Goal: Entertainment & Leisure: Consume media (video, audio)

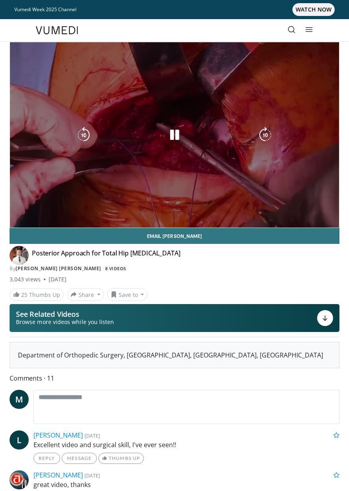
click at [86, 182] on div "10 seconds Tap to unmute" at bounding box center [174, 134] width 329 height 185
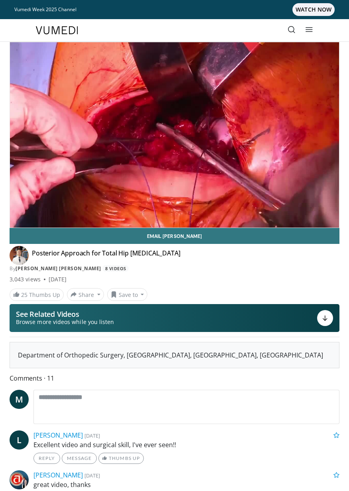
click at [183, 125] on div "10 seconds Tap to unmute" at bounding box center [174, 134] width 329 height 185
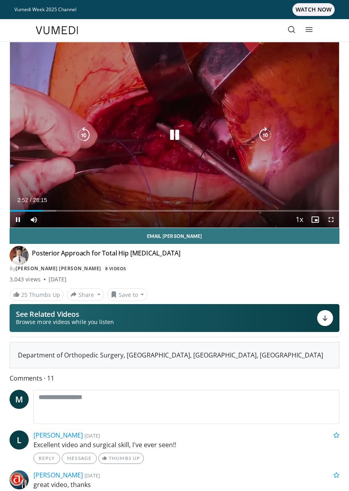
click at [176, 136] on icon "Video Player" at bounding box center [174, 135] width 16 height 16
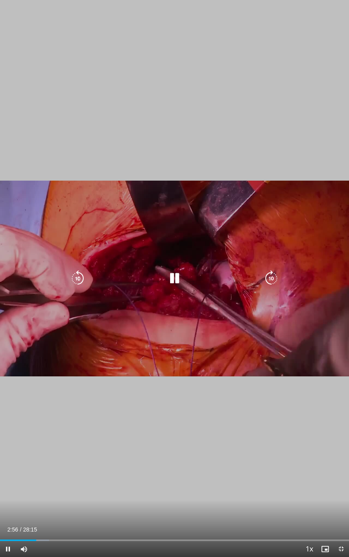
click at [226, 256] on div "10 seconds Tap to unmute" at bounding box center [174, 278] width 349 height 557
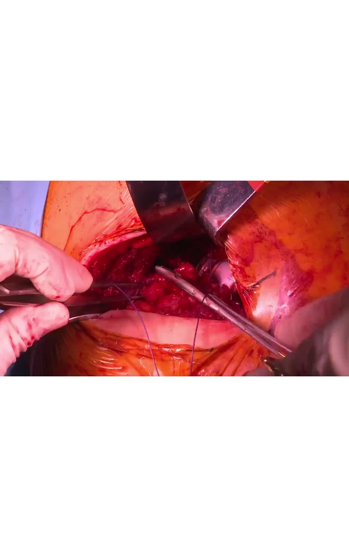
click at [184, 268] on div "10 seconds Tap to unmute" at bounding box center [174, 278] width 349 height 557
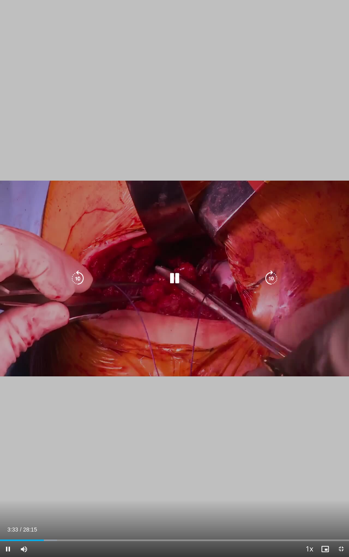
click at [178, 276] on icon "Video Player" at bounding box center [174, 279] width 16 height 16
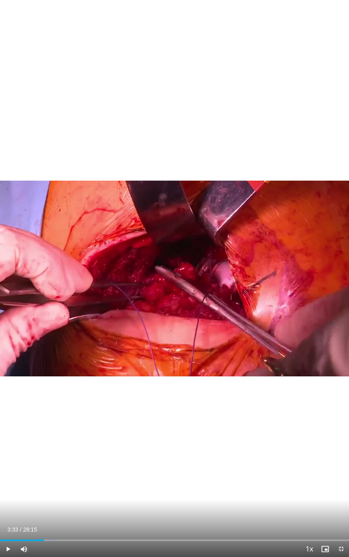
click at [157, 285] on div "Video Player" at bounding box center [174, 279] width 209 height 16
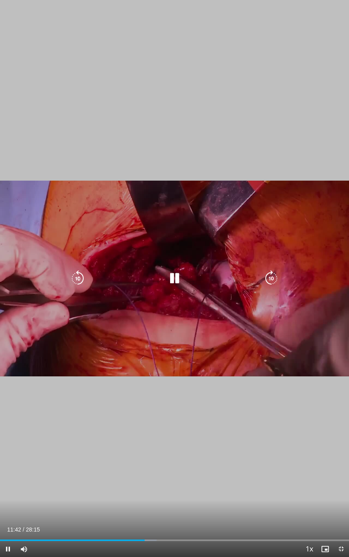
click at [76, 284] on icon "Video Player" at bounding box center [78, 279] width 16 height 16
click at [82, 282] on icon "Video Player" at bounding box center [78, 279] width 16 height 16
click at [78, 283] on icon "Video Player" at bounding box center [78, 279] width 16 height 16
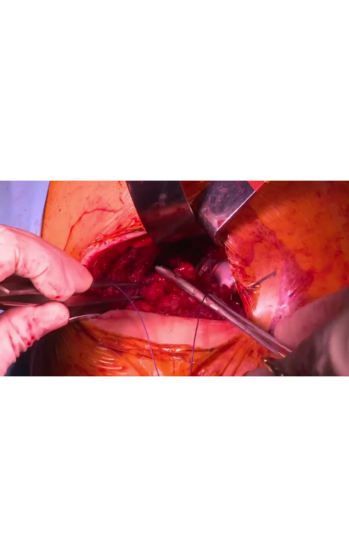
click at [209, 268] on div "10 seconds Tap to unmute" at bounding box center [174, 278] width 349 height 557
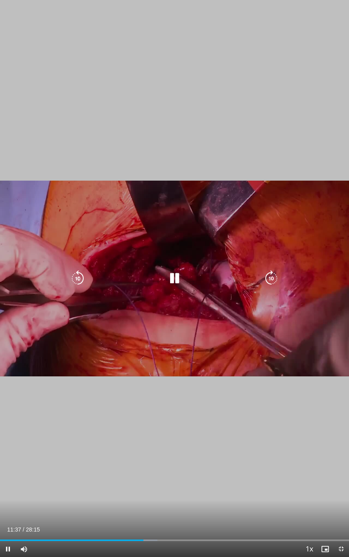
click at [179, 279] on icon "Video Player" at bounding box center [174, 279] width 16 height 16
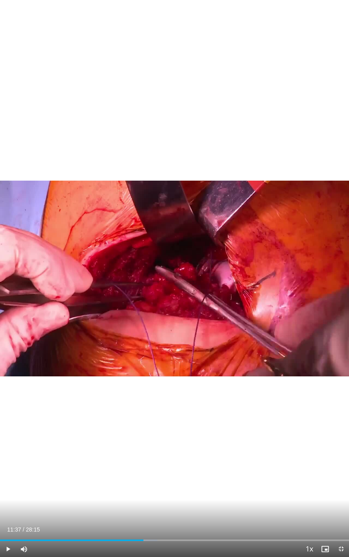
click at [187, 294] on div "10 seconds Tap to unmute" at bounding box center [174, 278] width 349 height 557
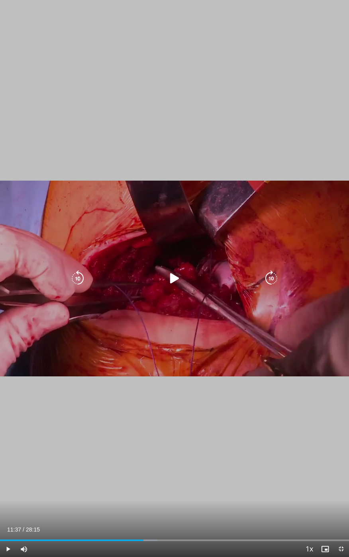
click at [175, 280] on icon "Video Player" at bounding box center [174, 279] width 16 height 16
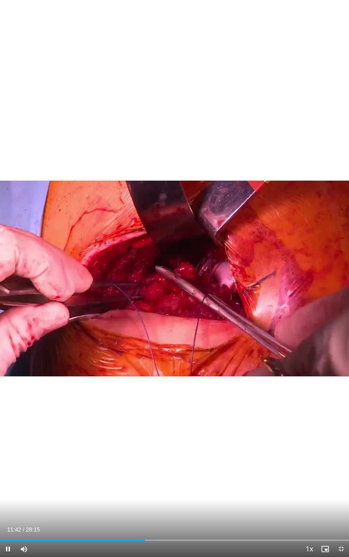
click at [212, 283] on div "Video Player" at bounding box center [174, 279] width 209 height 16
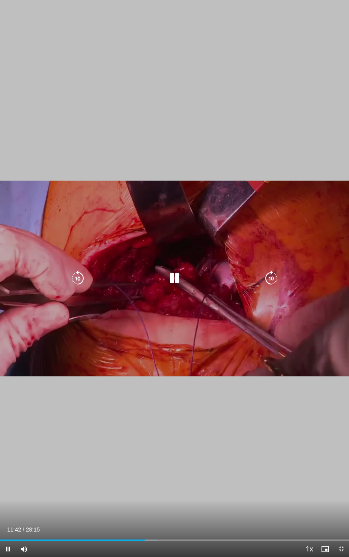
click at [180, 278] on icon "Video Player" at bounding box center [174, 279] width 16 height 16
click at [179, 285] on icon "Video Player" at bounding box center [174, 279] width 16 height 16
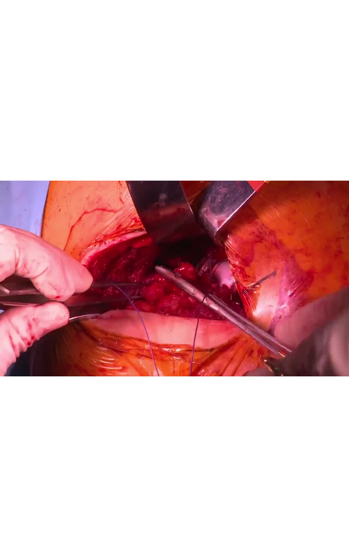
click at [176, 279] on icon "Video Player" at bounding box center [174, 279] width 16 height 16
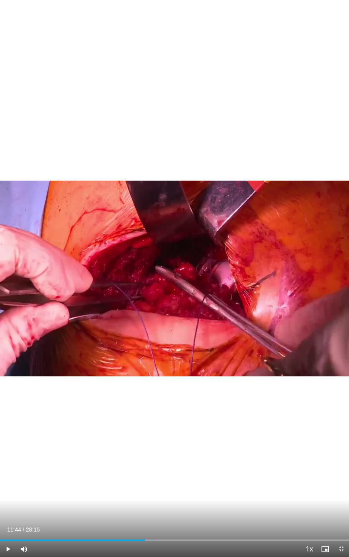
click at [196, 298] on div "10 seconds Tap to unmute" at bounding box center [174, 278] width 349 height 557
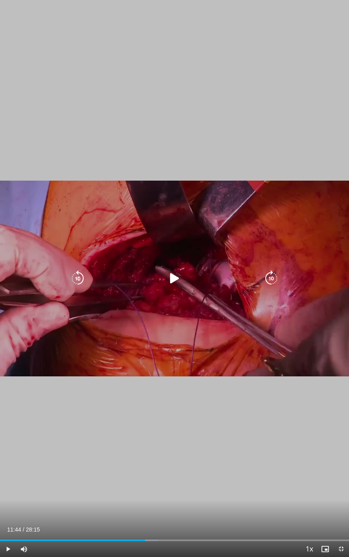
click at [181, 278] on icon "Video Player" at bounding box center [174, 279] width 16 height 16
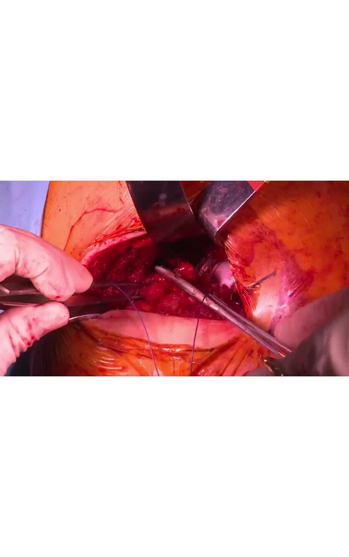
click at [213, 321] on div "10 seconds Tap to unmute" at bounding box center [174, 278] width 349 height 557
click at [190, 298] on div "10 seconds Tap to unmute" at bounding box center [174, 278] width 349 height 557
click at [144, 265] on div "10 seconds Tap to unmute" at bounding box center [174, 278] width 349 height 557
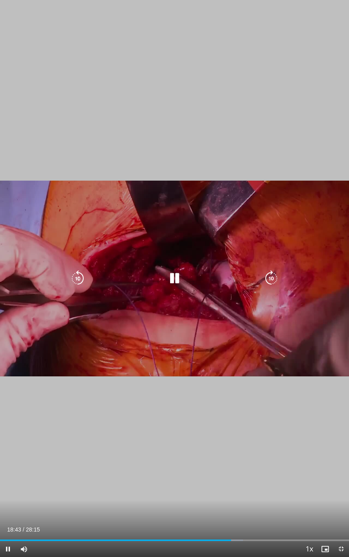
click at [172, 291] on div "10 seconds Tap to unmute" at bounding box center [174, 278] width 349 height 557
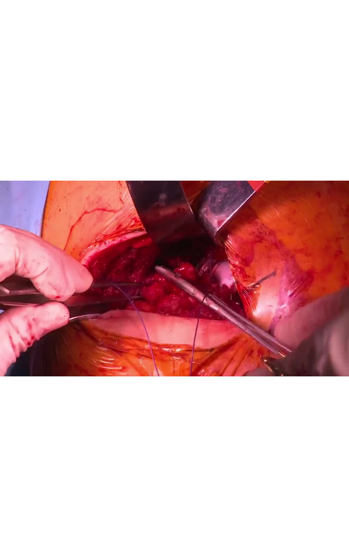
click at [222, 303] on div "10 seconds Tap to unmute" at bounding box center [174, 278] width 349 height 557
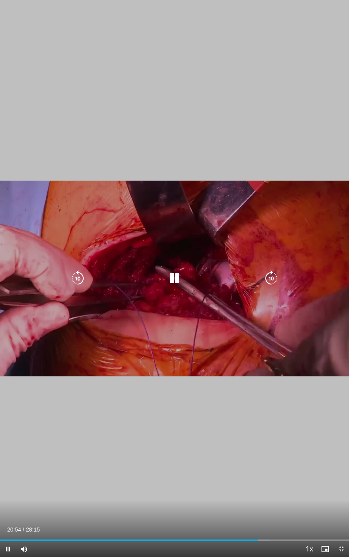
click at [275, 274] on icon "Video Player" at bounding box center [271, 279] width 16 height 16
click at [269, 275] on icon "Video Player" at bounding box center [271, 279] width 16 height 16
click at [269, 276] on icon "Video Player" at bounding box center [271, 279] width 16 height 16
click at [268, 280] on icon "Video Player" at bounding box center [271, 279] width 16 height 16
click at [273, 280] on icon "Video Player" at bounding box center [271, 279] width 16 height 16
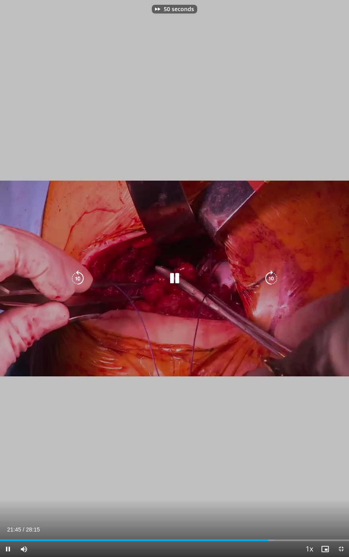
click at [274, 278] on icon "Video Player" at bounding box center [271, 279] width 16 height 16
click at [275, 278] on icon "Video Player" at bounding box center [271, 279] width 16 height 16
click at [274, 278] on icon "Video Player" at bounding box center [271, 279] width 16 height 16
click at [271, 281] on icon "Video Player" at bounding box center [271, 279] width 16 height 16
click at [271, 283] on icon "Video Player" at bounding box center [271, 279] width 16 height 16
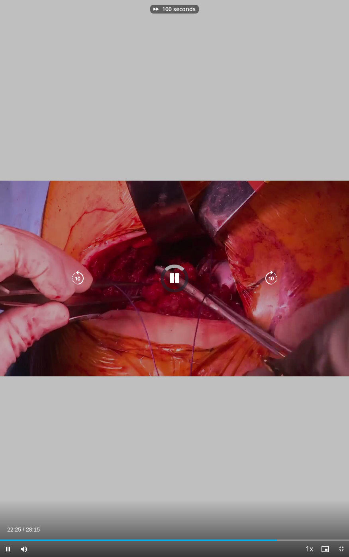
click at [272, 281] on icon "Video Player" at bounding box center [271, 279] width 16 height 16
click at [276, 279] on icon "Video Player" at bounding box center [271, 279] width 16 height 16
click at [272, 279] on icon "Video Player" at bounding box center [271, 279] width 16 height 16
click at [273, 280] on icon "Video Player" at bounding box center [271, 279] width 16 height 16
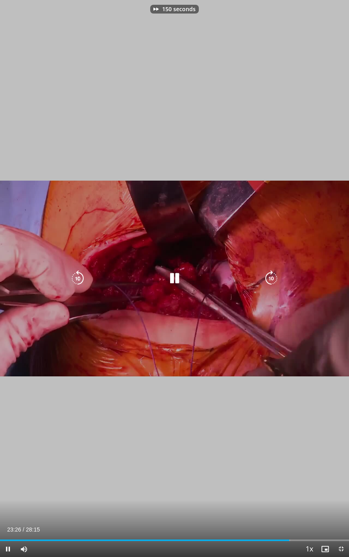
click at [275, 275] on icon "Video Player" at bounding box center [271, 279] width 16 height 16
click at [272, 279] on icon "Video Player" at bounding box center [271, 279] width 16 height 16
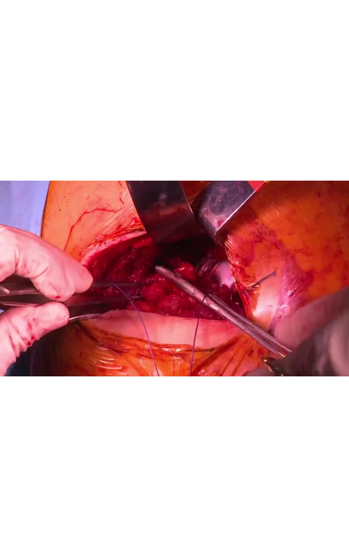
click at [274, 274] on icon "Video Player" at bounding box center [271, 279] width 16 height 16
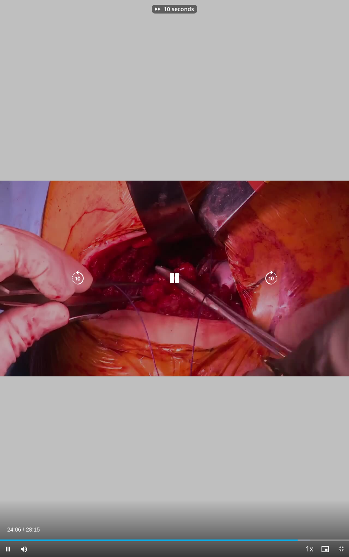
click at [278, 280] on icon "Video Player" at bounding box center [271, 279] width 16 height 16
click at [272, 280] on icon "Video Player" at bounding box center [271, 279] width 16 height 16
click at [273, 283] on icon "Video Player" at bounding box center [271, 279] width 16 height 16
click at [271, 283] on icon "Video Player" at bounding box center [271, 279] width 16 height 16
click at [273, 282] on icon "Video Player" at bounding box center [271, 279] width 16 height 16
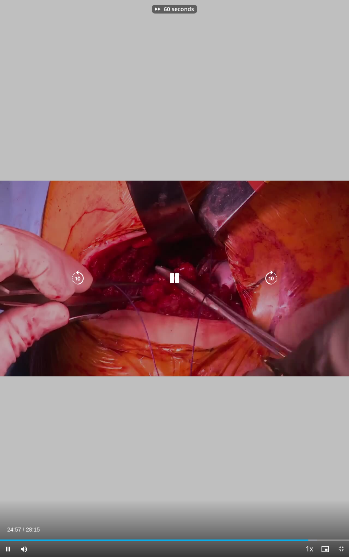
click at [273, 279] on icon "Video Player" at bounding box center [271, 279] width 16 height 16
click at [274, 278] on icon "Video Player" at bounding box center [271, 279] width 16 height 16
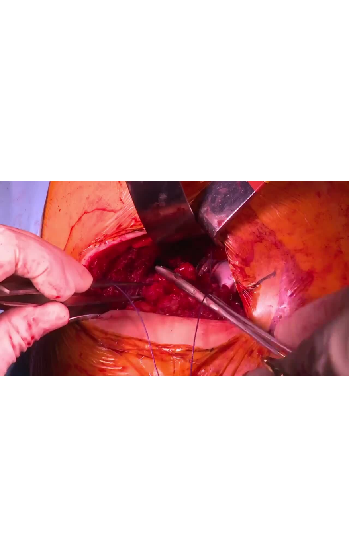
click at [276, 280] on icon "Video Player" at bounding box center [271, 279] width 16 height 16
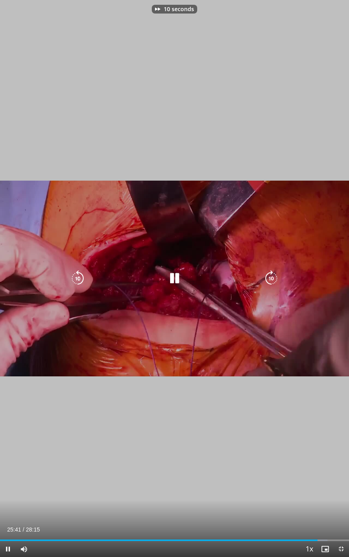
click at [278, 274] on icon "Video Player" at bounding box center [271, 279] width 16 height 16
click at [274, 275] on icon "Video Player" at bounding box center [271, 279] width 16 height 16
click at [277, 276] on icon "Video Player" at bounding box center [271, 279] width 16 height 16
click at [276, 278] on icon "Video Player" at bounding box center [271, 279] width 16 height 16
click at [274, 278] on icon "Video Player" at bounding box center [271, 279] width 16 height 16
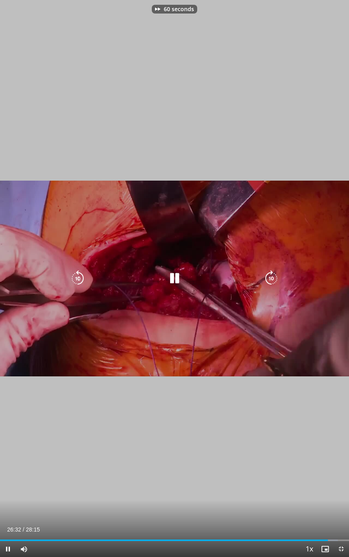
click at [274, 279] on icon "Video Player" at bounding box center [271, 279] width 16 height 16
click at [276, 279] on icon "Video Player" at bounding box center [271, 279] width 16 height 16
click at [276, 278] on icon "Video Player" at bounding box center [271, 279] width 16 height 16
click at [278, 277] on icon "Video Player" at bounding box center [271, 279] width 16 height 16
click at [278, 279] on icon "Video Player" at bounding box center [271, 279] width 16 height 16
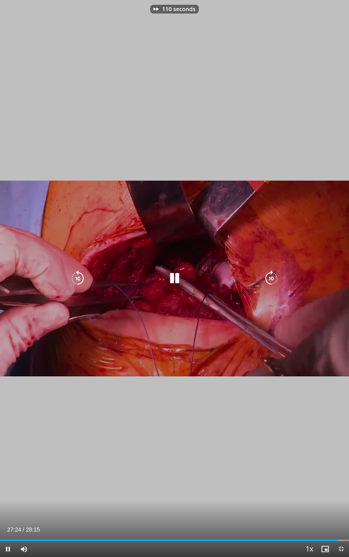
click at [277, 282] on icon "Video Player" at bounding box center [271, 279] width 16 height 16
click at [279, 280] on icon "Video Player" at bounding box center [271, 279] width 16 height 16
click at [278, 280] on icon "Video Player" at bounding box center [271, 279] width 16 height 16
click at [285, 278] on div "10 seconds Tap to unmute" at bounding box center [174, 278] width 349 height 557
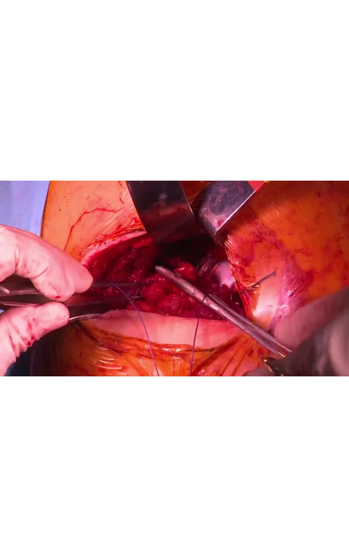
click at [300, 274] on div "10 seconds Tap to unmute" at bounding box center [174, 278] width 349 height 557
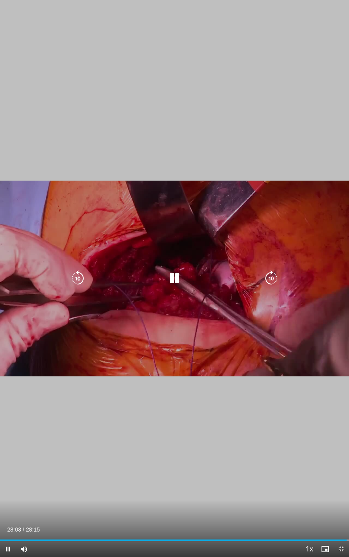
click at [287, 275] on div "10 seconds Tap to unmute" at bounding box center [174, 278] width 349 height 557
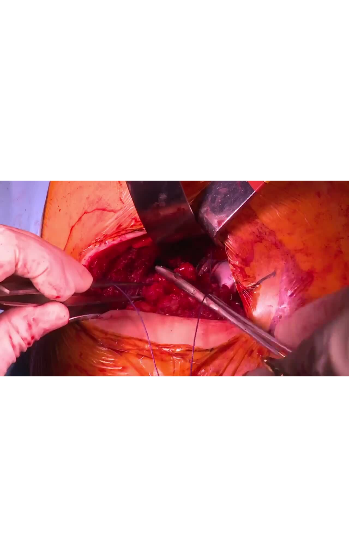
click at [288, 276] on div "10 seconds Tap to unmute" at bounding box center [174, 278] width 349 height 557
